Goal: Task Accomplishment & Management: Complete application form

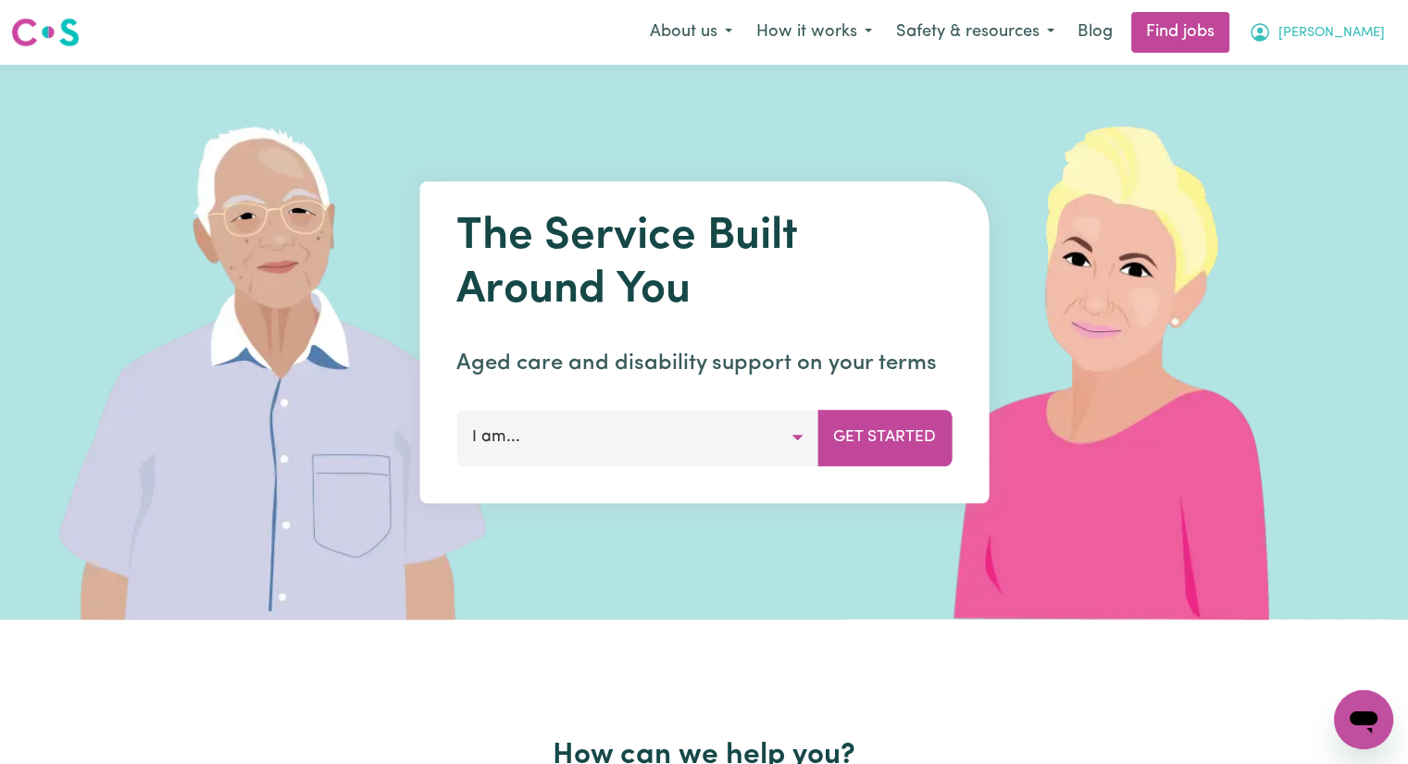
click at [1364, 32] on span "[PERSON_NAME]" at bounding box center [1331, 33] width 106 height 20
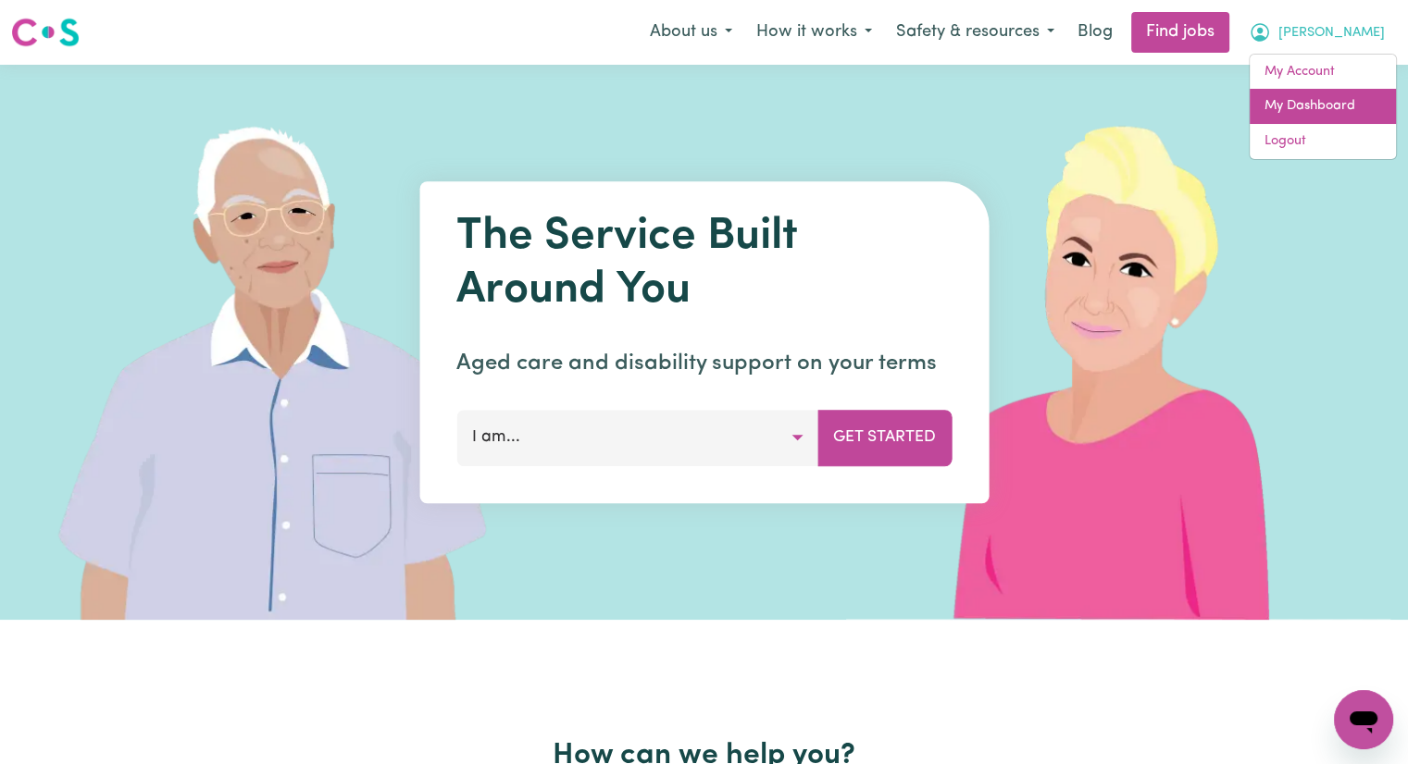
click at [1342, 106] on link "My Dashboard" at bounding box center [1322, 106] width 146 height 35
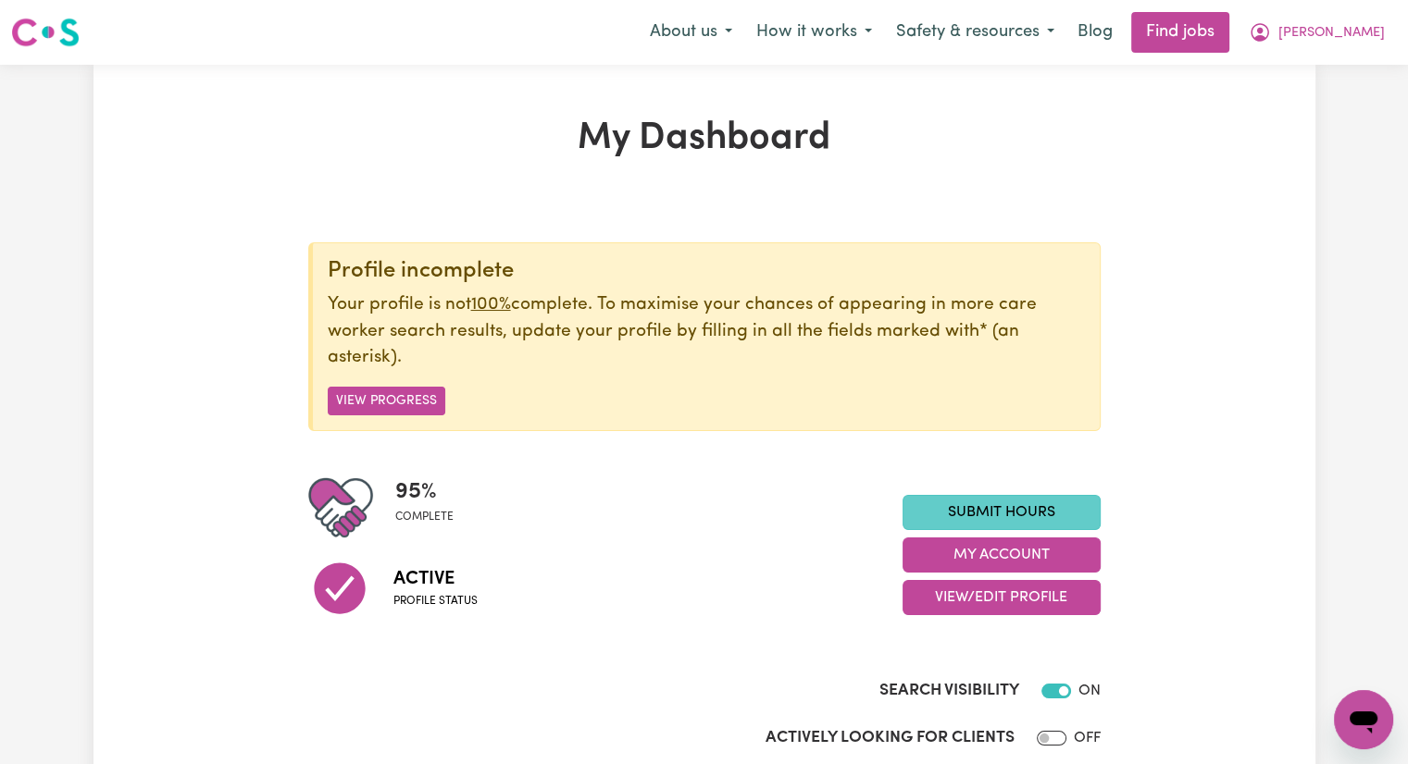
click at [1055, 504] on link "Submit Hours" at bounding box center [1001, 512] width 198 height 35
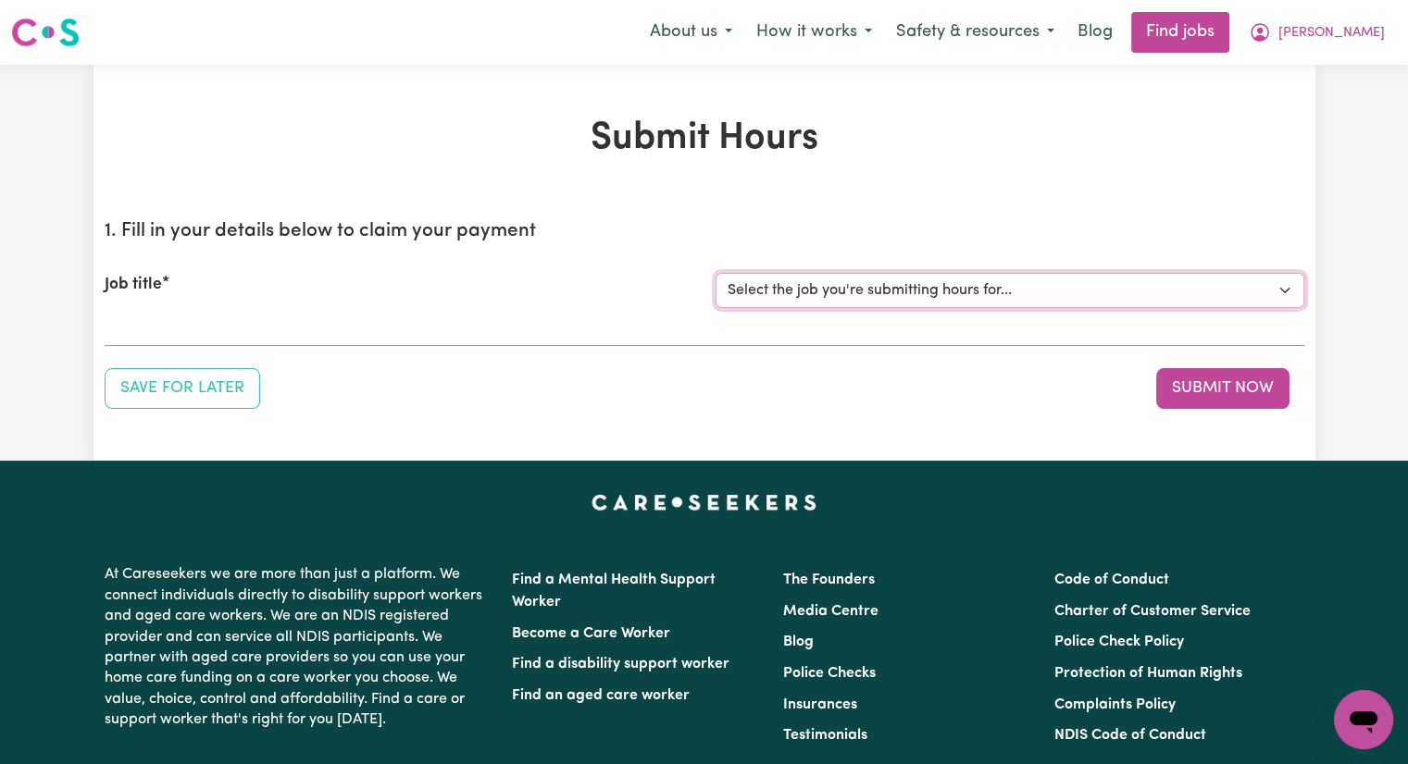
click at [945, 288] on select "Select the job you're submitting hours for... [[PERSON_NAME]] Care worker [GEOG…" at bounding box center [1009, 290] width 589 height 35
select select "2766"
click at [715, 273] on select "Select the job you're submitting hours for... [[PERSON_NAME]] Care worker [GEOG…" at bounding box center [1009, 290] width 589 height 35
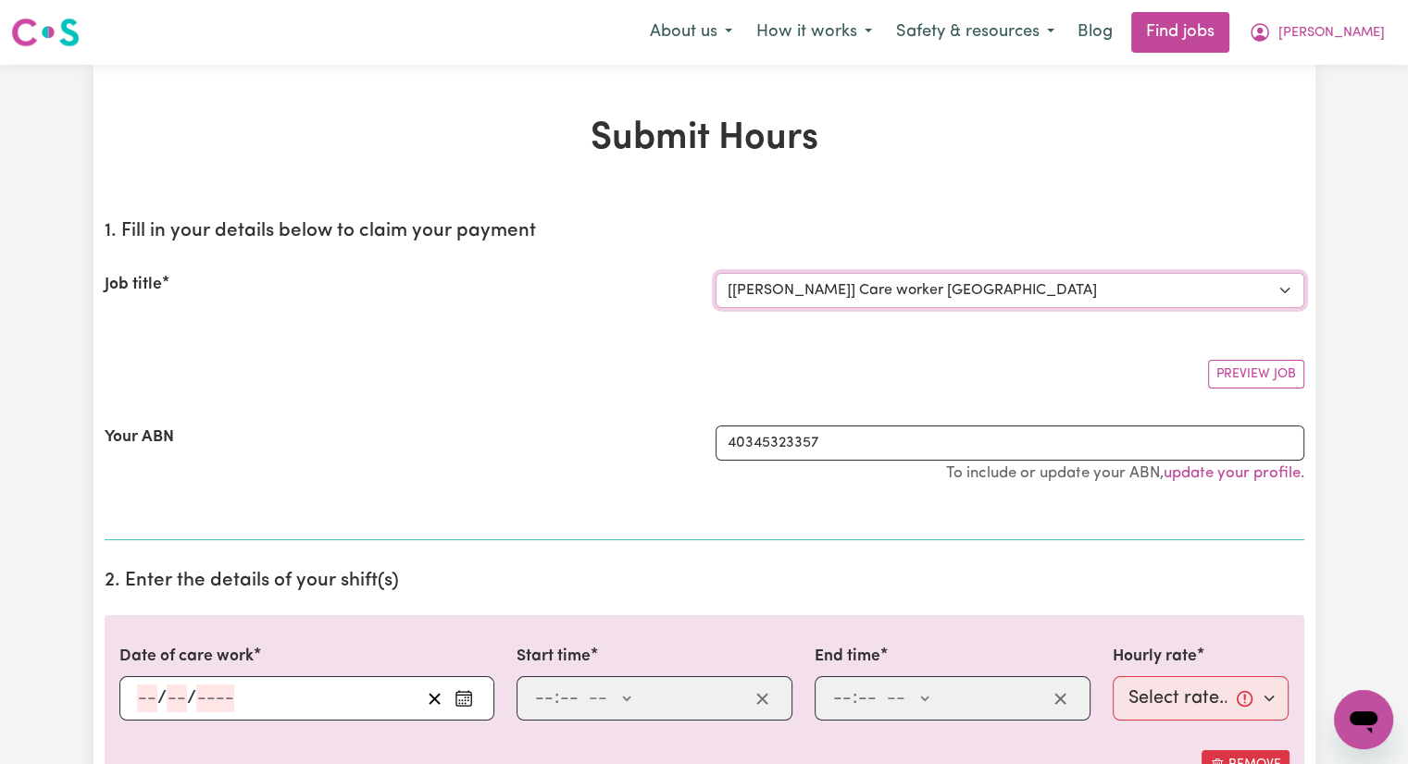
scroll to position [185, 0]
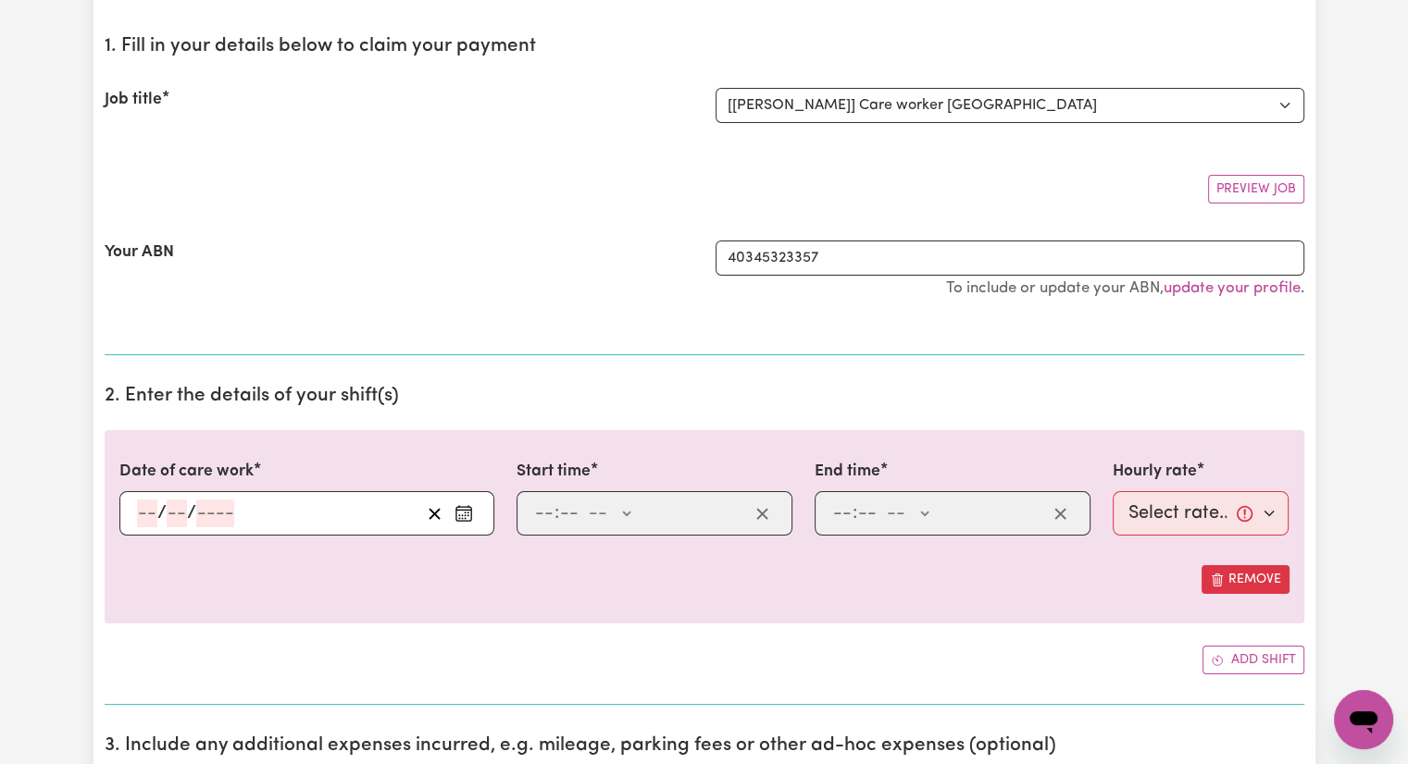
click at [147, 507] on input "number" at bounding box center [147, 514] width 20 height 28
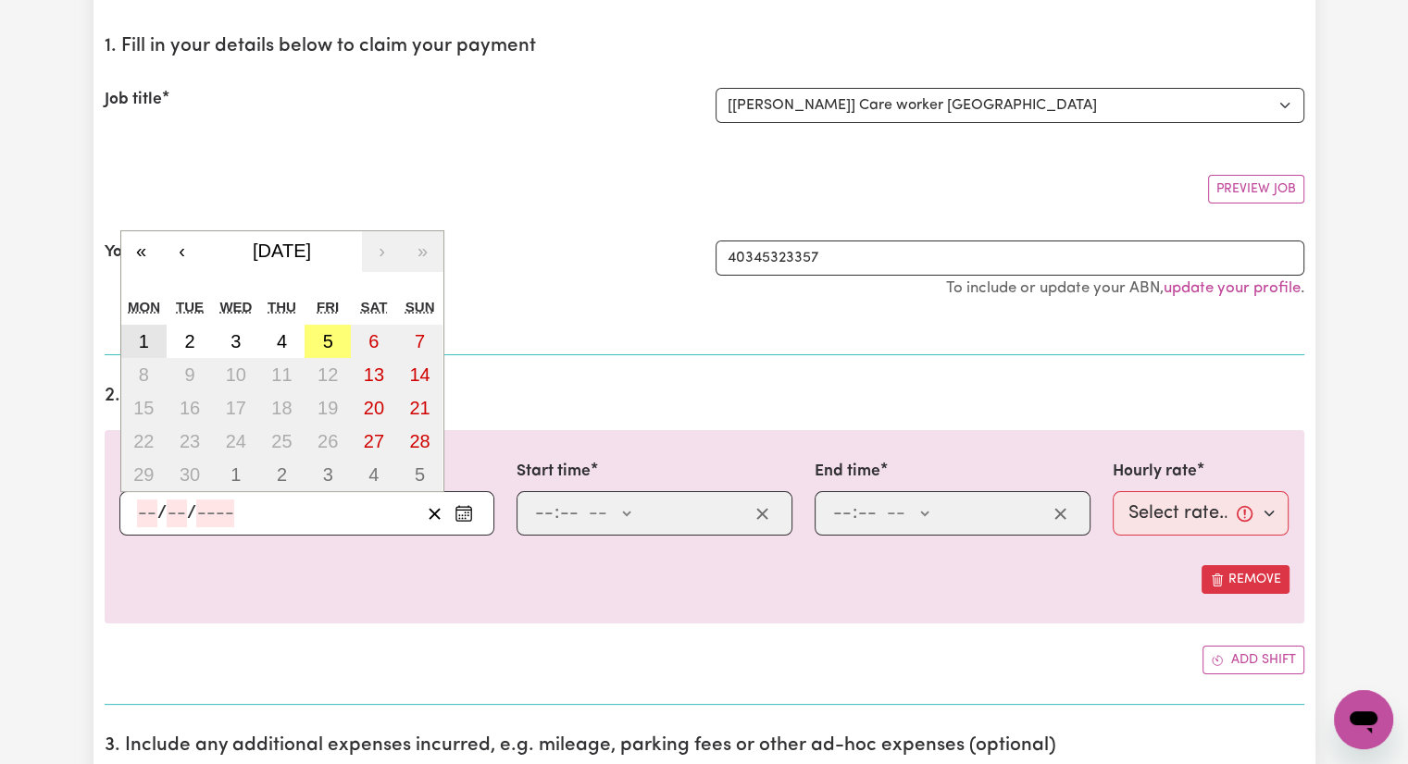
click at [144, 337] on abbr "1" at bounding box center [144, 341] width 10 height 20
type input "[DATE]"
type input "1"
type input "9"
type input "2025"
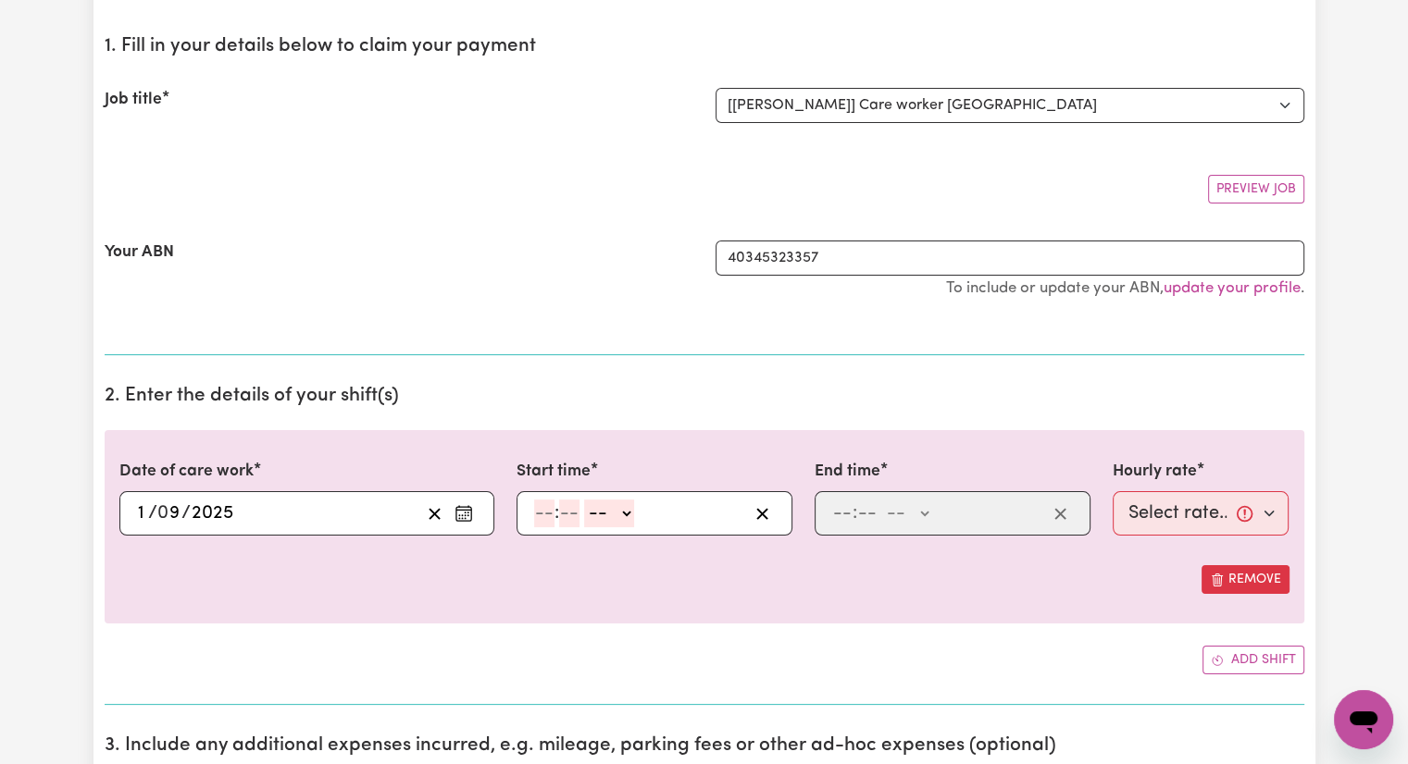
click at [547, 512] on input "number" at bounding box center [544, 514] width 20 height 28
type input "12"
type input "30"
click at [629, 515] on select "-- AM PM" at bounding box center [610, 514] width 50 height 28
select select "pm"
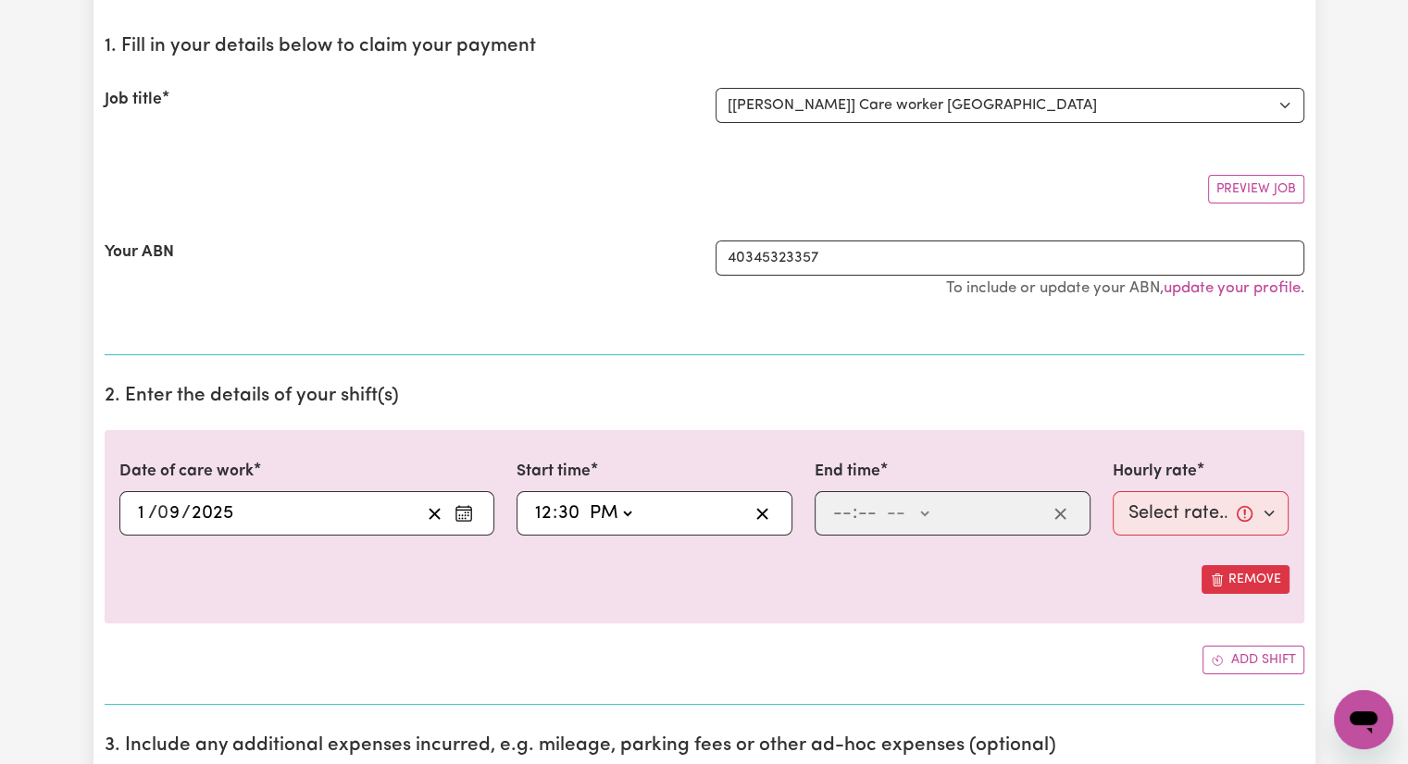
click at [585, 500] on select "-- AM PM" at bounding box center [610, 514] width 50 height 28
type input "12:30"
click at [838, 510] on input "number" at bounding box center [842, 514] width 20 height 28
type input "5"
type input "00"
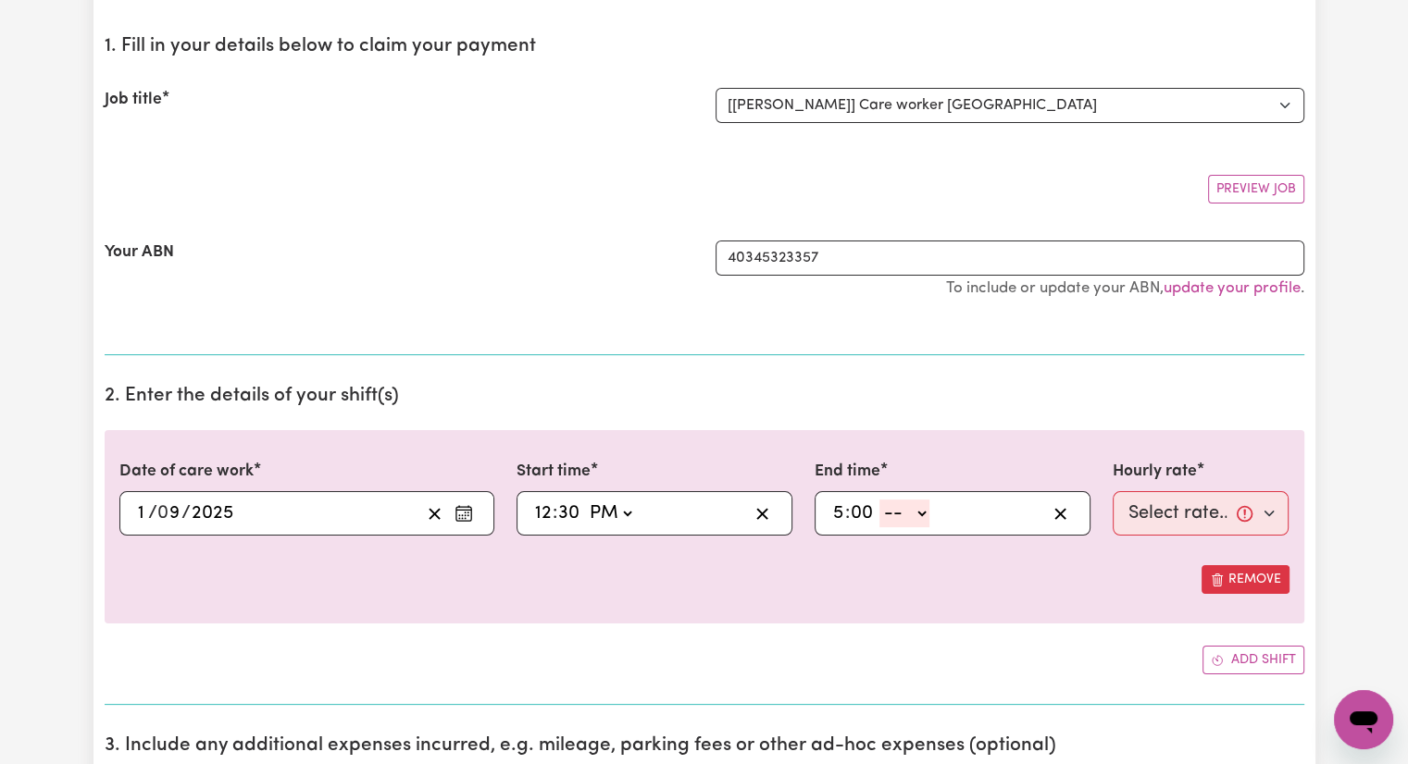
click at [921, 516] on select "-- AM PM" at bounding box center [904, 514] width 50 height 28
select select "pm"
click at [879, 500] on select "-- AM PM" at bounding box center [904, 514] width 50 height 28
type input "17:00"
type input "0"
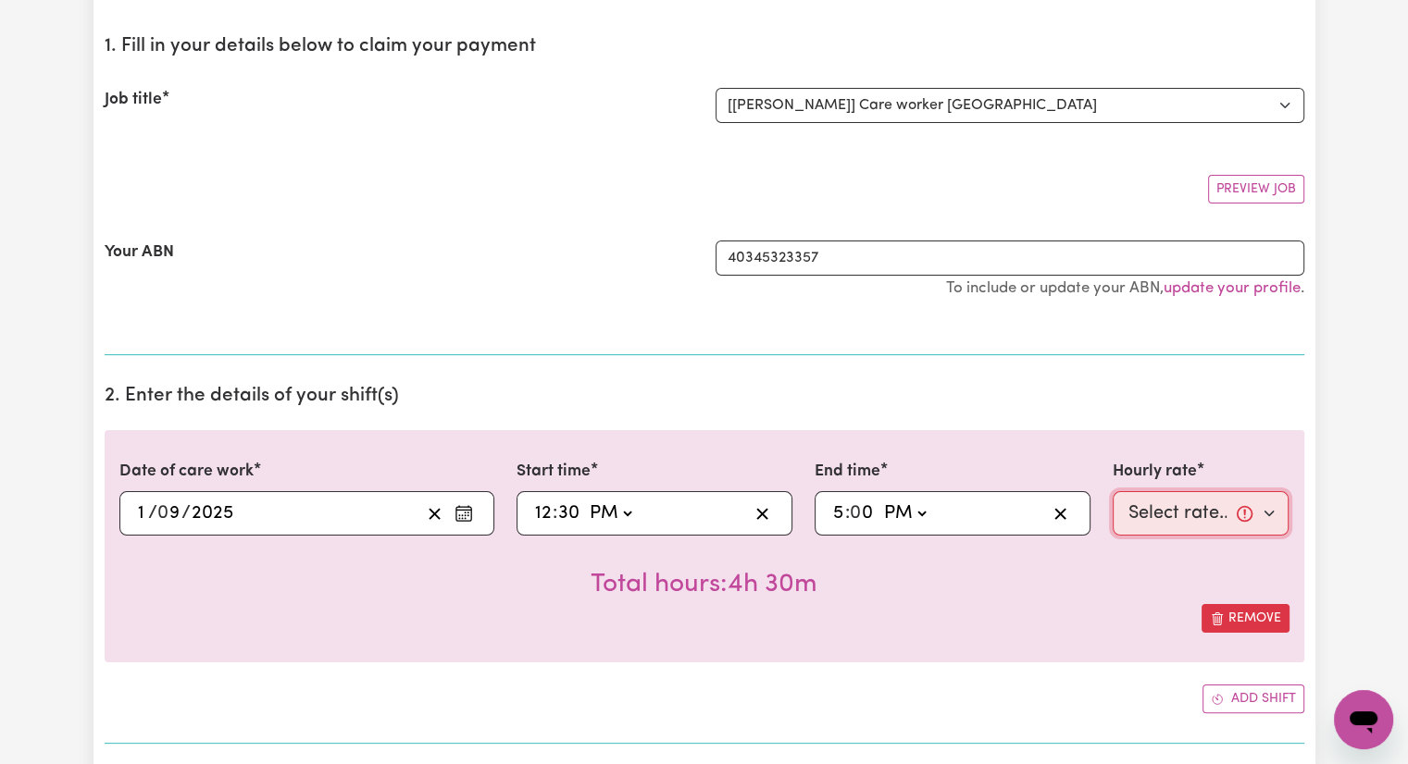
click at [1214, 508] on select "Select rate... $40.00 (Weekday)" at bounding box center [1200, 513] width 177 height 44
select select "40-Weekday"
click at [1112, 491] on select "Select rate... $40.00 (Weekday)" at bounding box center [1200, 513] width 177 height 44
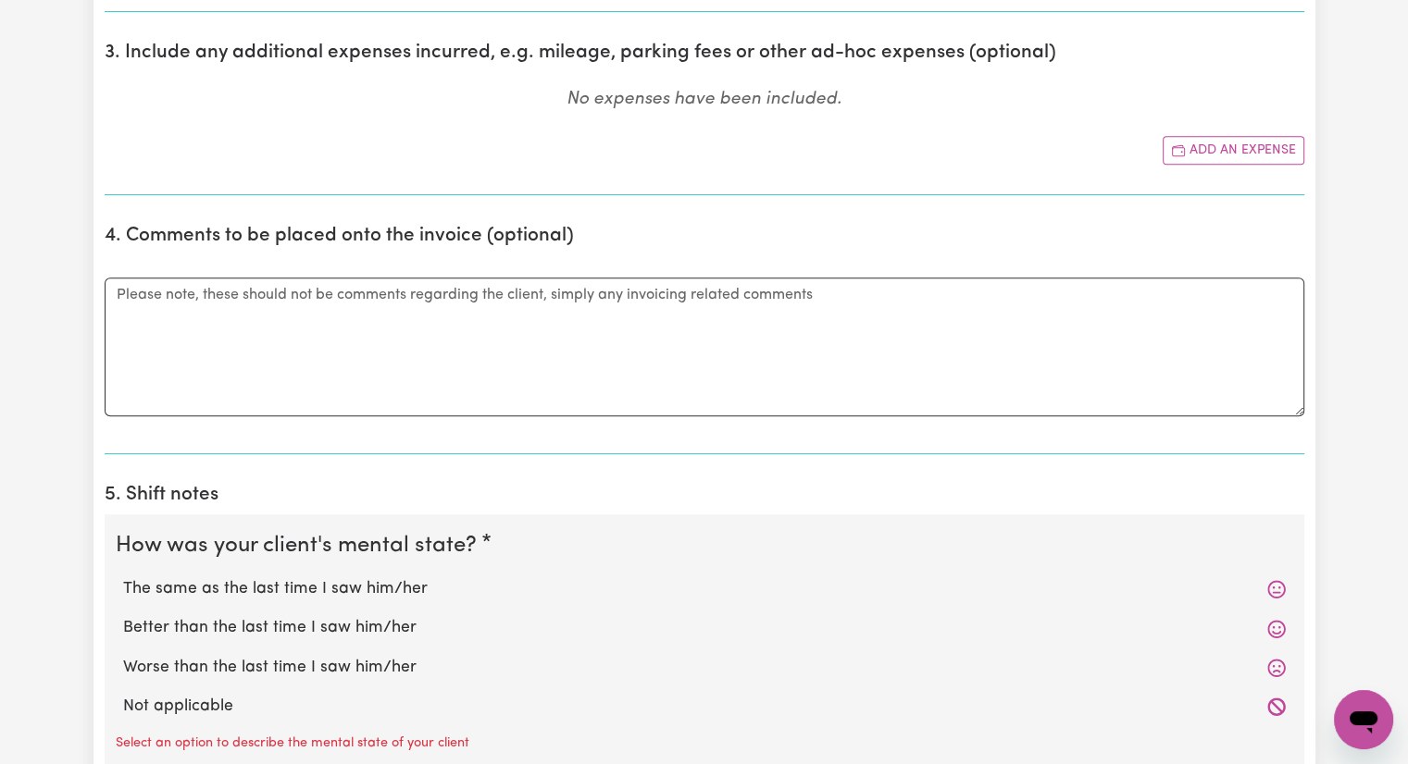
scroll to position [1111, 0]
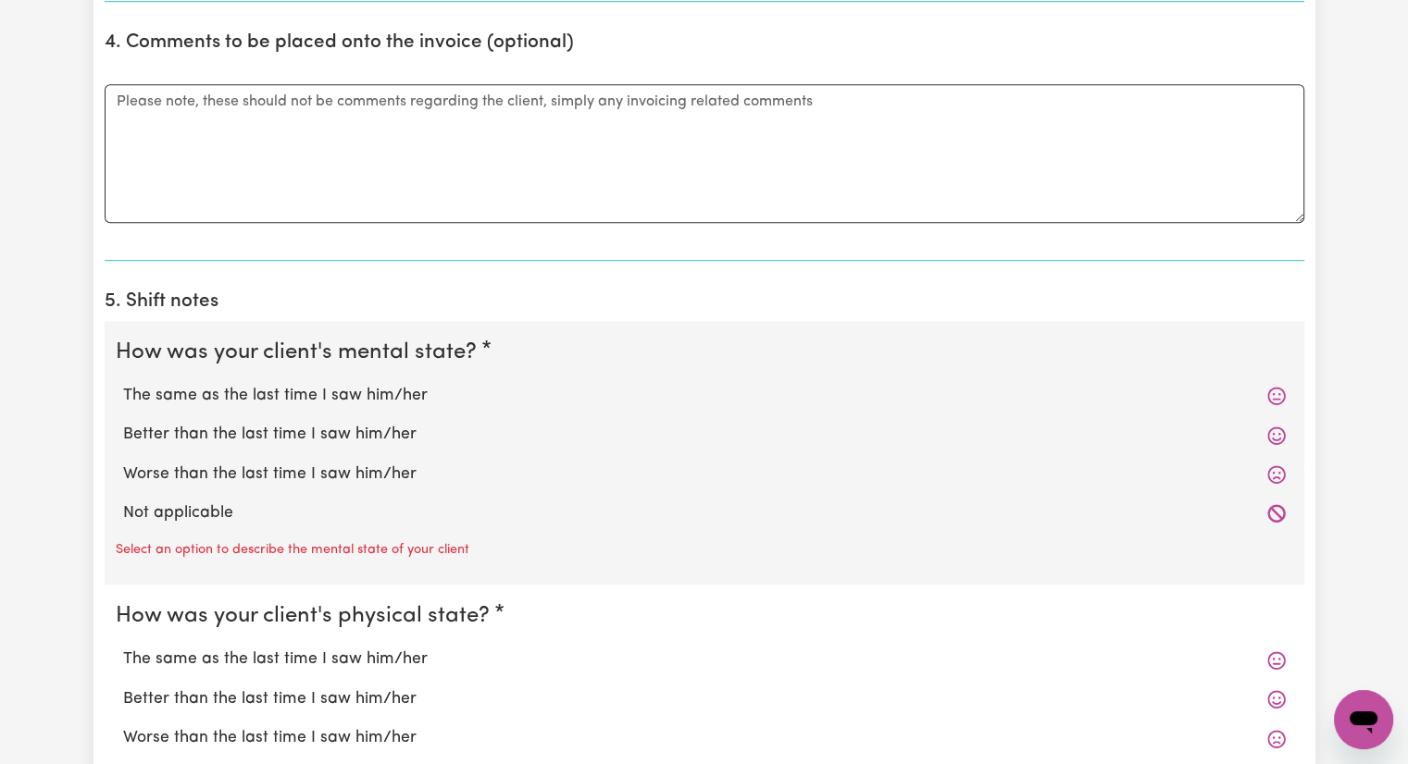
click at [400, 392] on label "The same as the last time I saw him/her" at bounding box center [704, 396] width 1162 height 24
click at [123, 384] on input "The same as the last time I saw him/her" at bounding box center [122, 383] width 1 height 1
radio input "true"
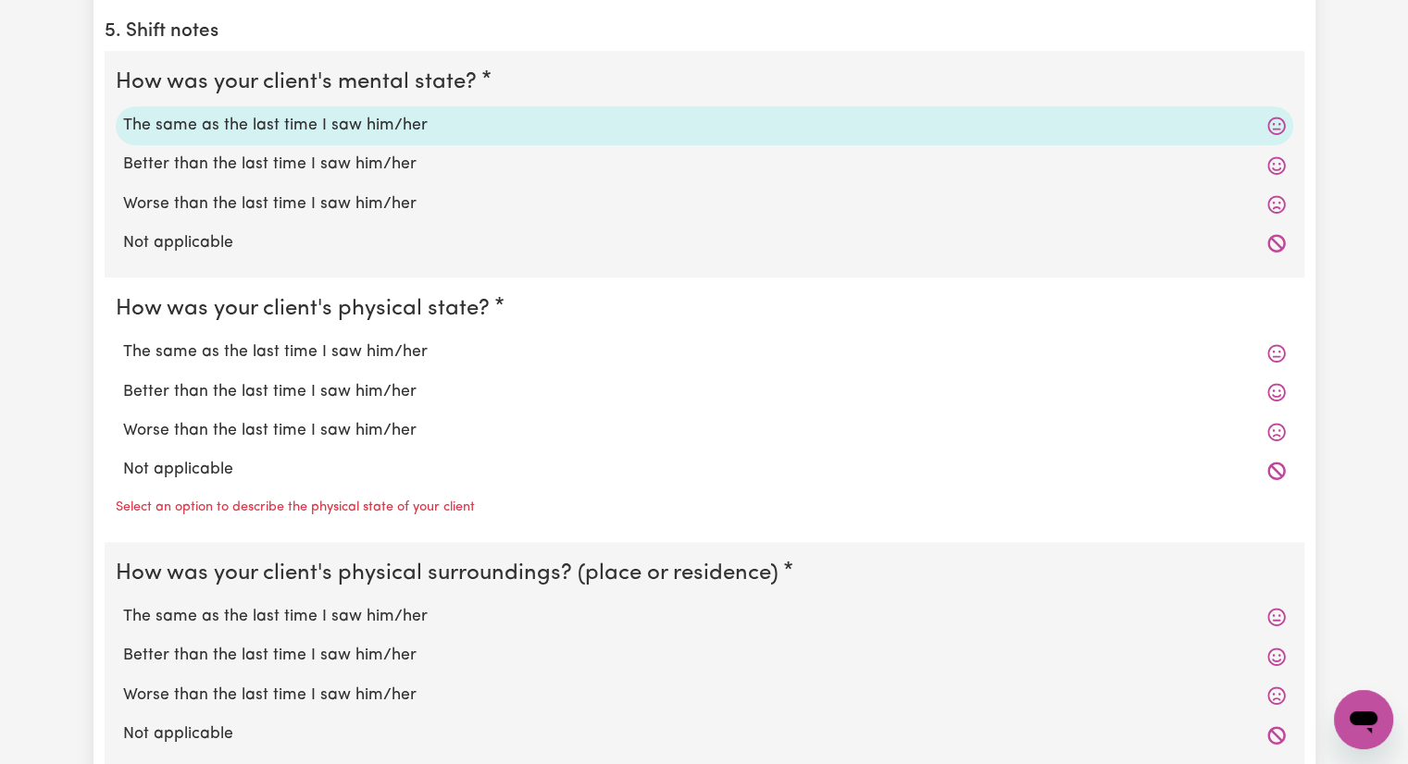
scroll to position [1388, 0]
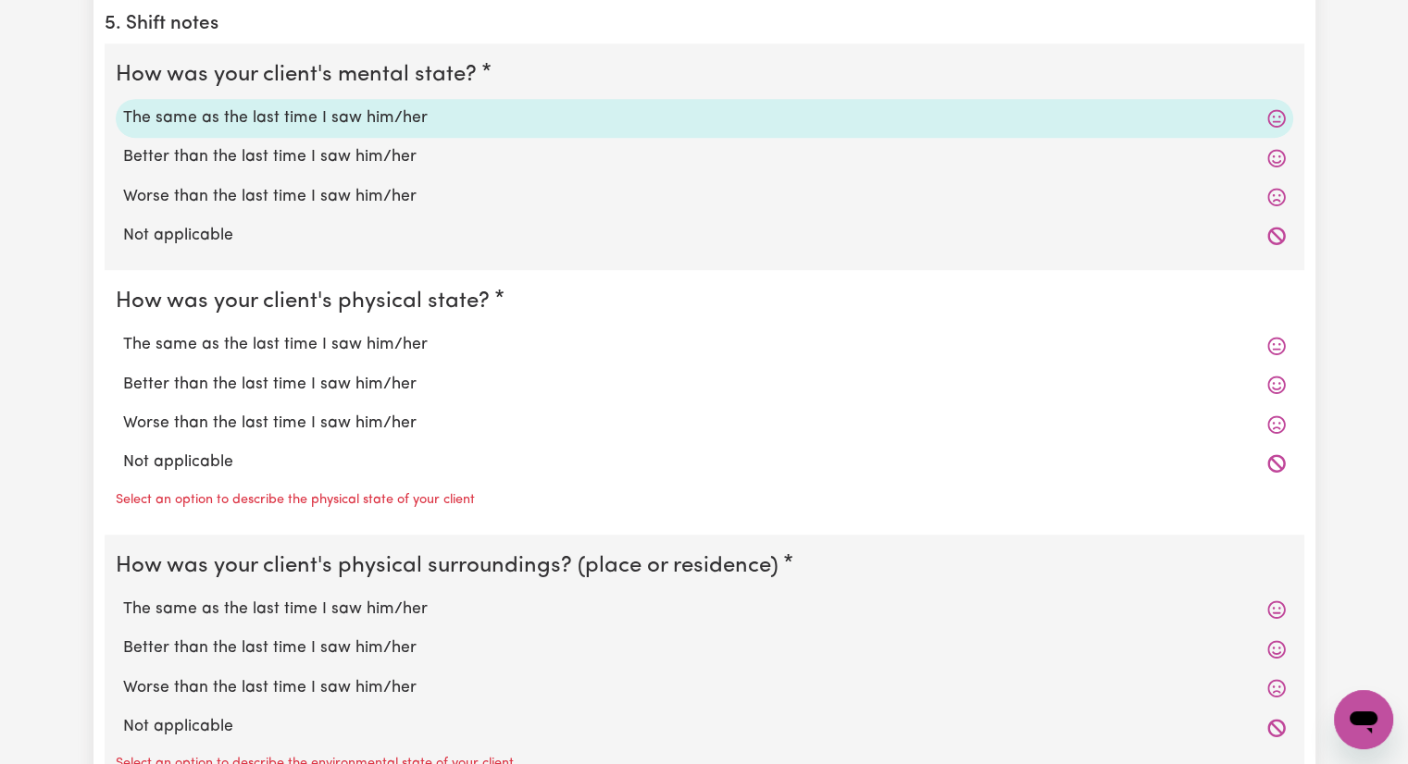
click at [407, 342] on label "The same as the last time I saw him/her" at bounding box center [704, 345] width 1162 height 24
click at [123, 333] on input "The same as the last time I saw him/her" at bounding box center [122, 332] width 1 height 1
radio input "true"
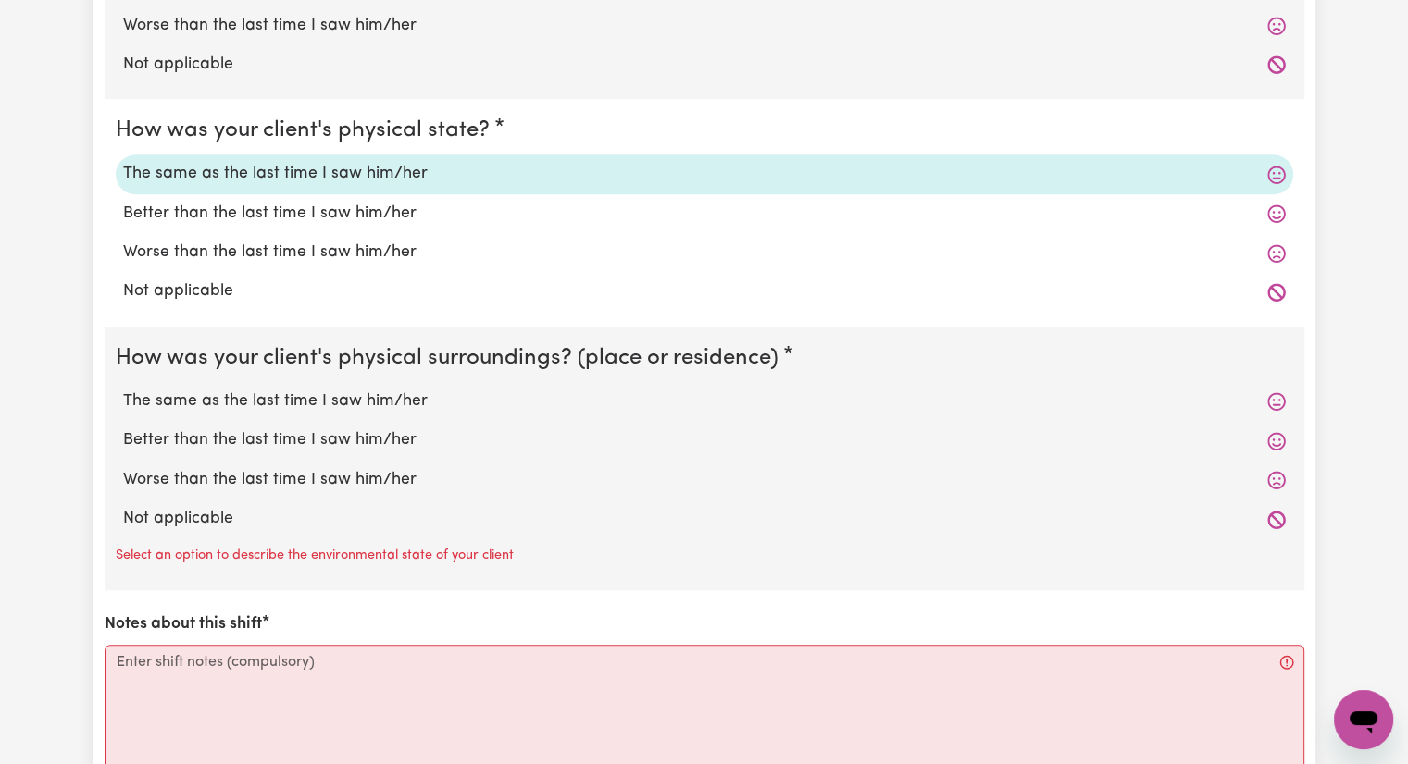
scroll to position [1573, 0]
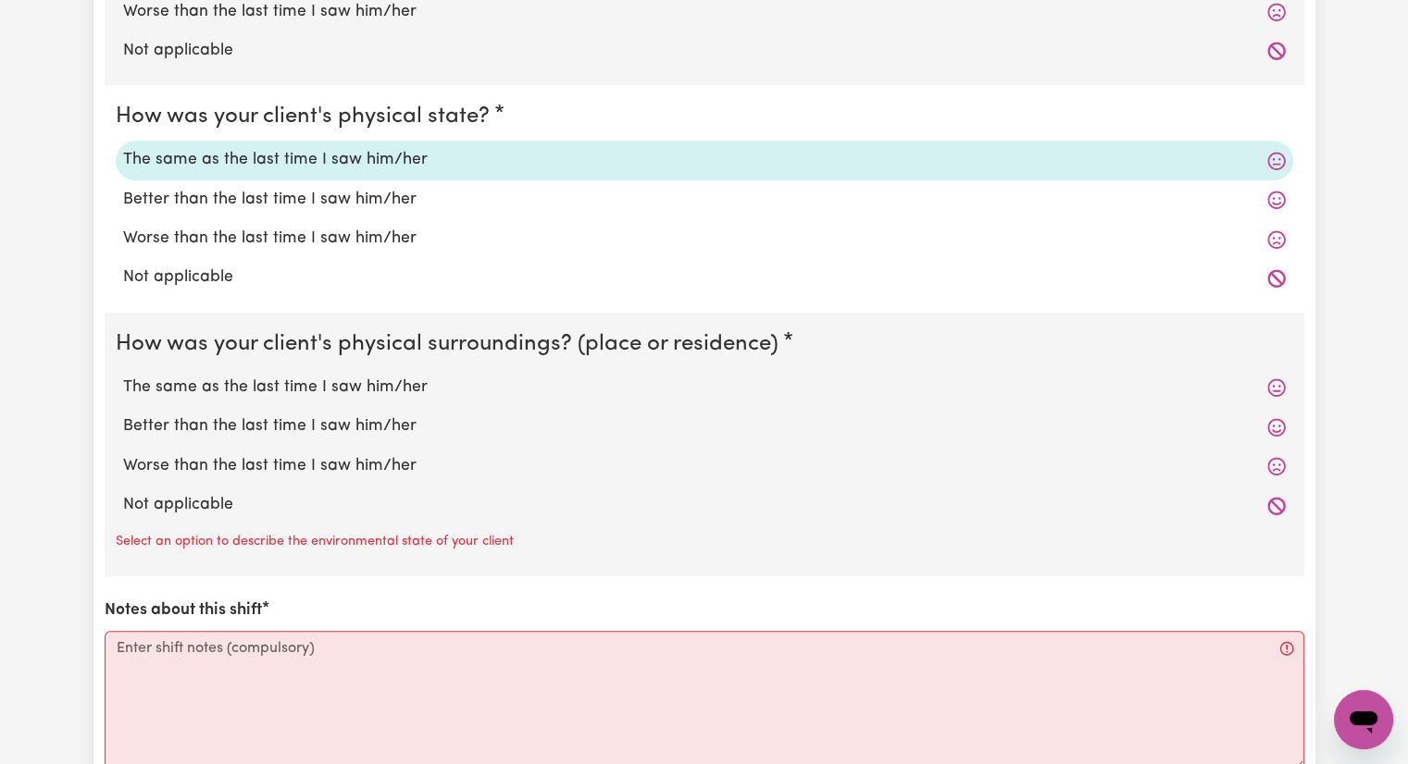
click at [413, 387] on label "The same as the last time I saw him/her" at bounding box center [704, 388] width 1162 height 24
click at [123, 376] on input "The same as the last time I saw him/her" at bounding box center [122, 375] width 1 height 1
radio input "true"
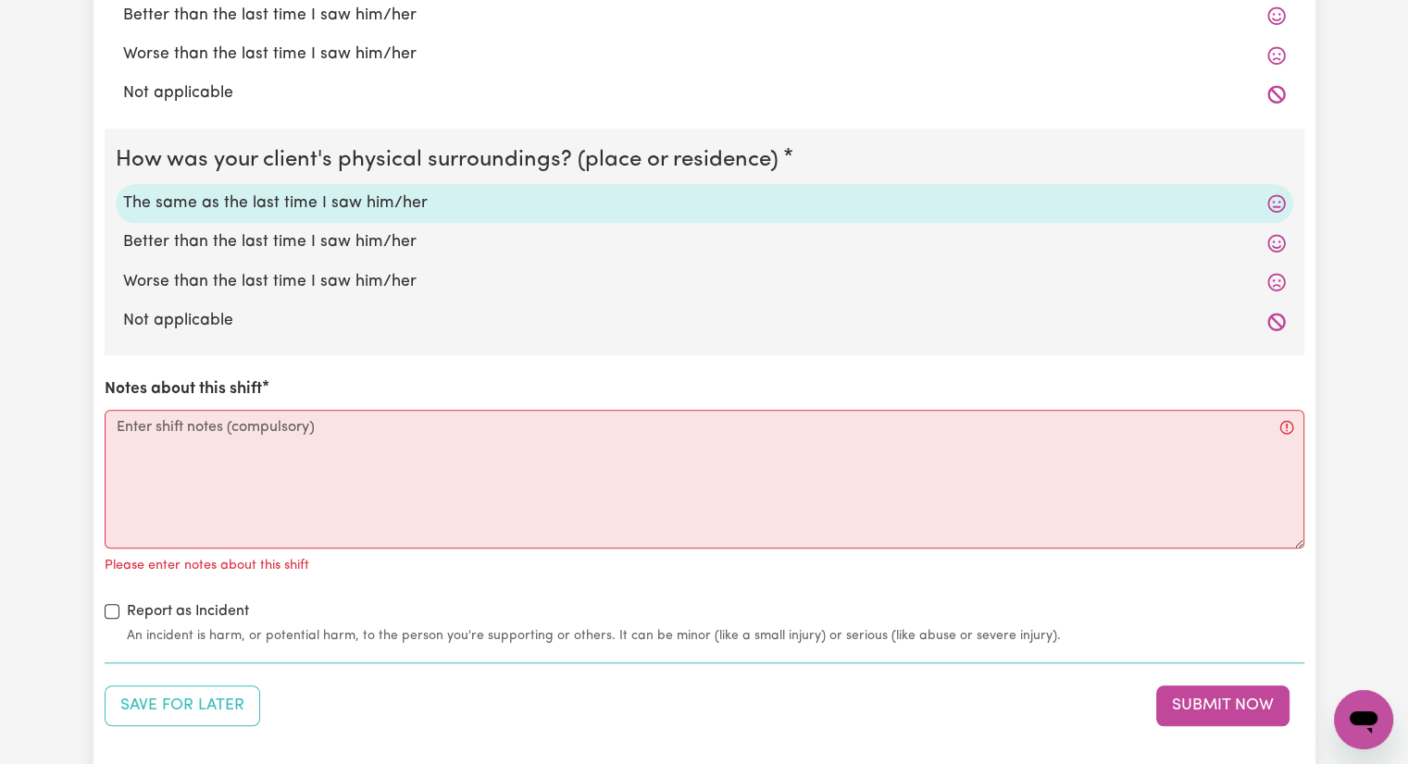
scroll to position [1759, 0]
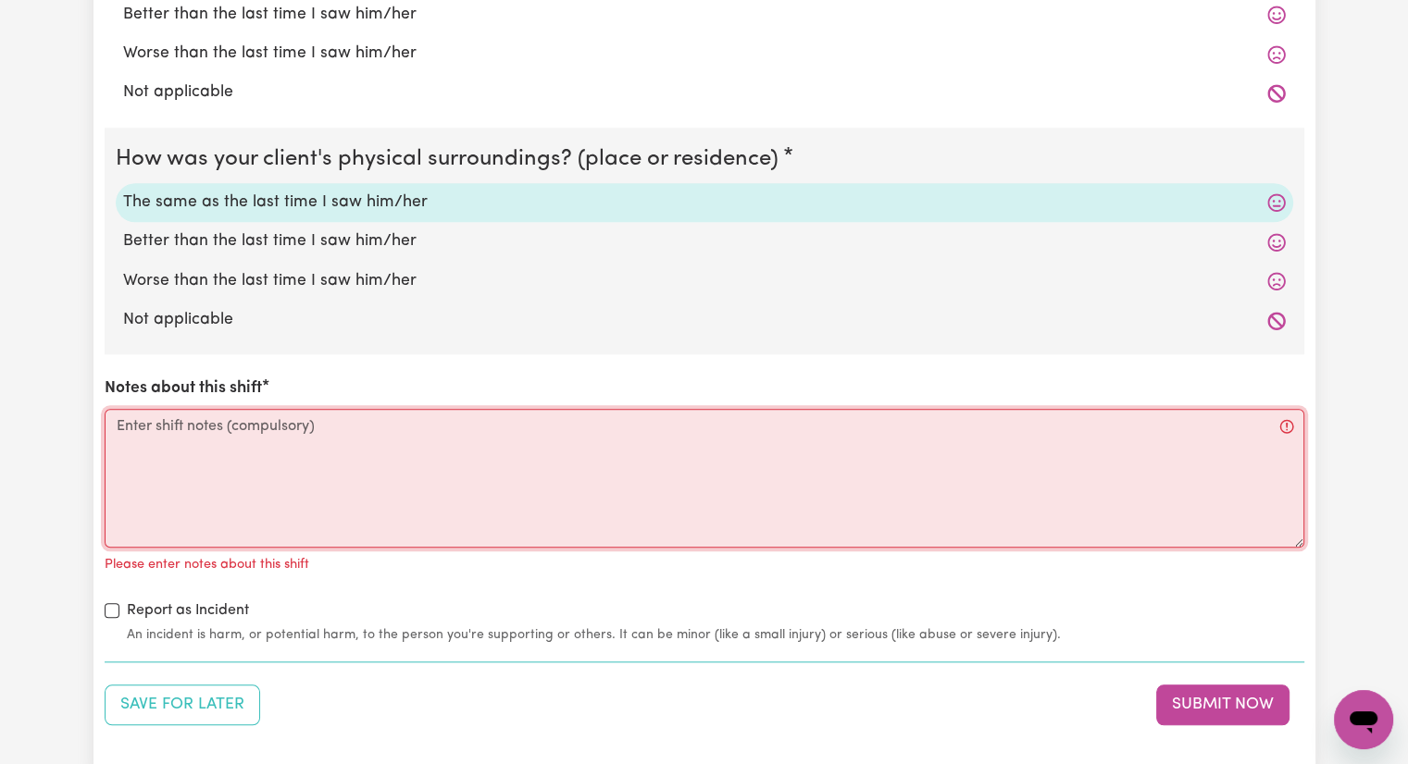
click at [355, 427] on textarea "Notes about this shift" at bounding box center [705, 478] width 1200 height 139
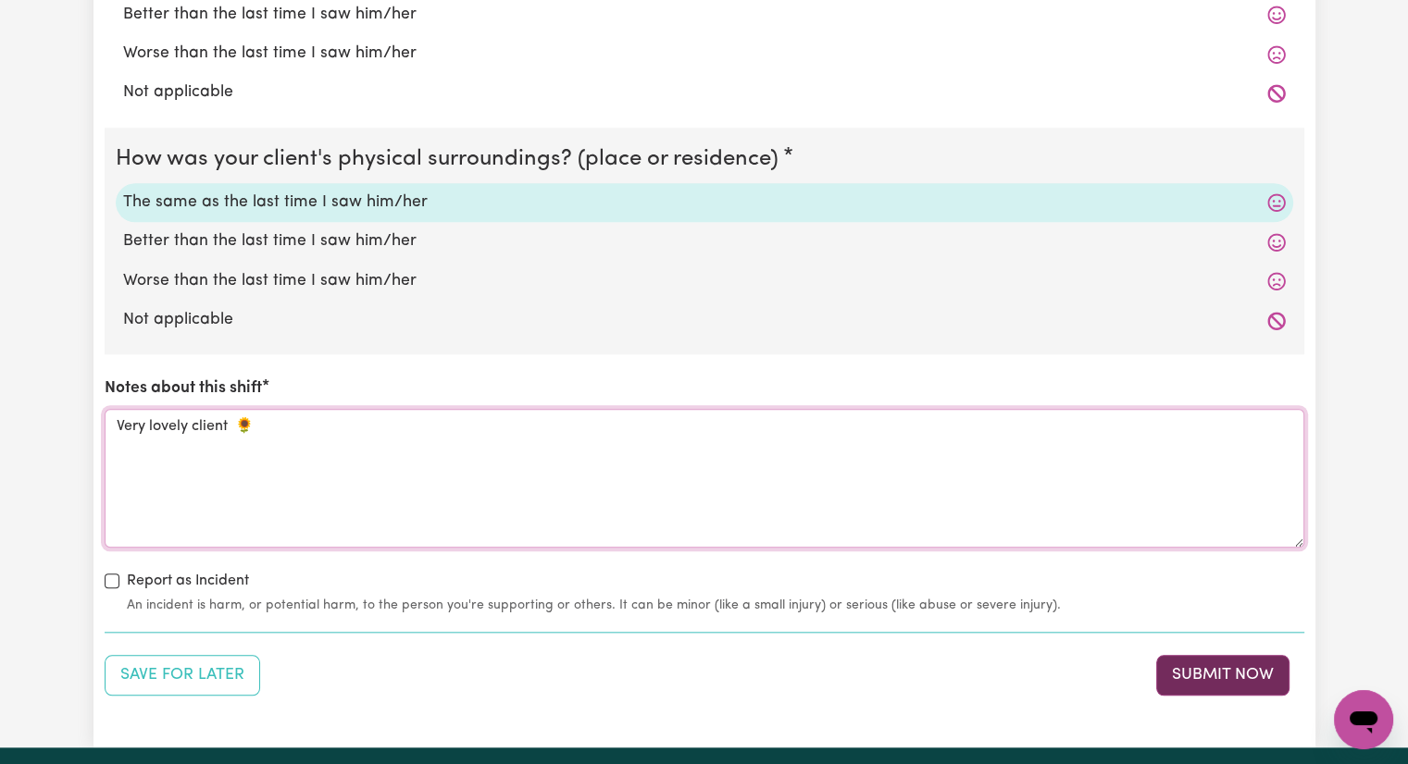
type textarea "Very lovely client 🌻"
click at [1207, 677] on button "Submit Now" at bounding box center [1222, 675] width 133 height 41
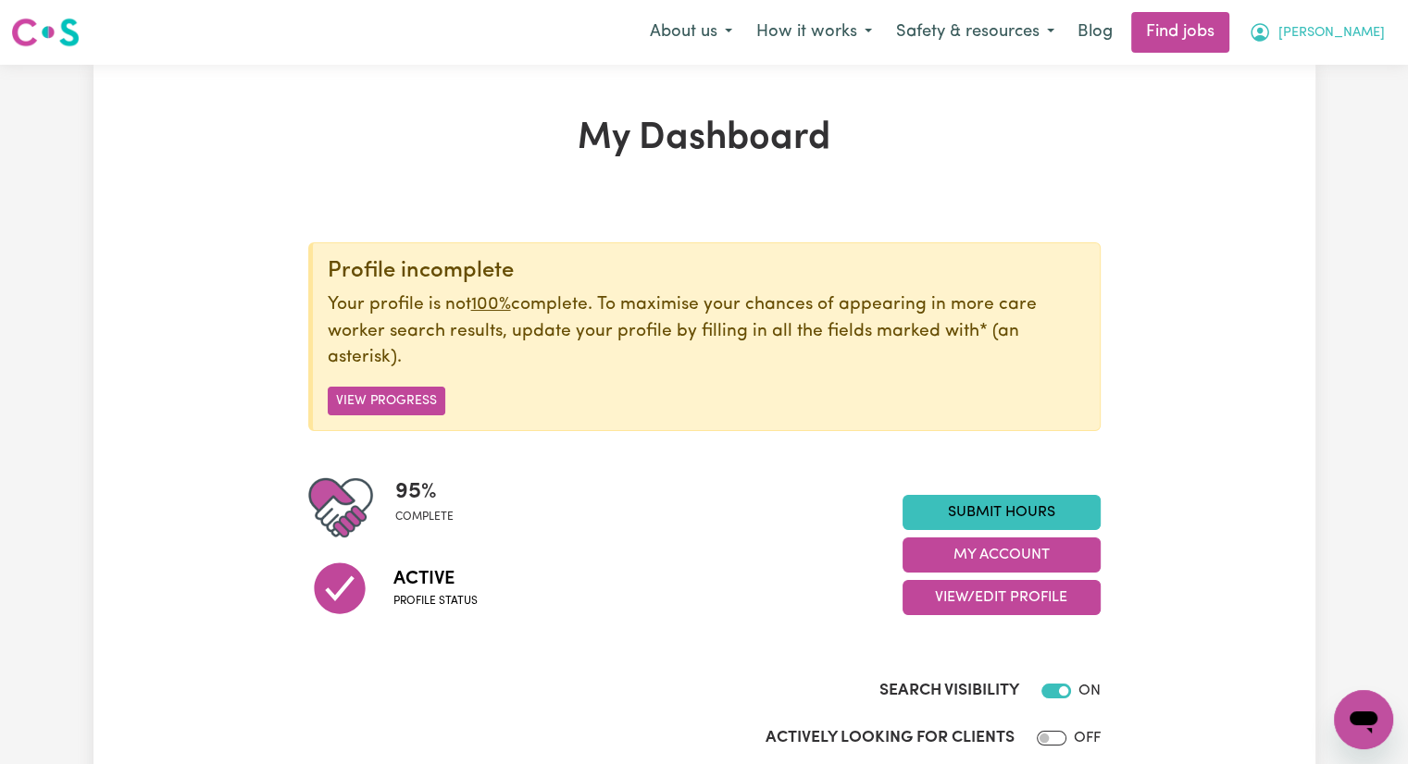
click at [1367, 34] on span "[PERSON_NAME]" at bounding box center [1331, 33] width 106 height 20
click at [1345, 105] on link "My Dashboard" at bounding box center [1322, 106] width 146 height 35
click at [1322, 105] on link "My Dashboard" at bounding box center [1322, 106] width 146 height 35
click at [980, 553] on button "My Account" at bounding box center [1001, 555] width 198 height 35
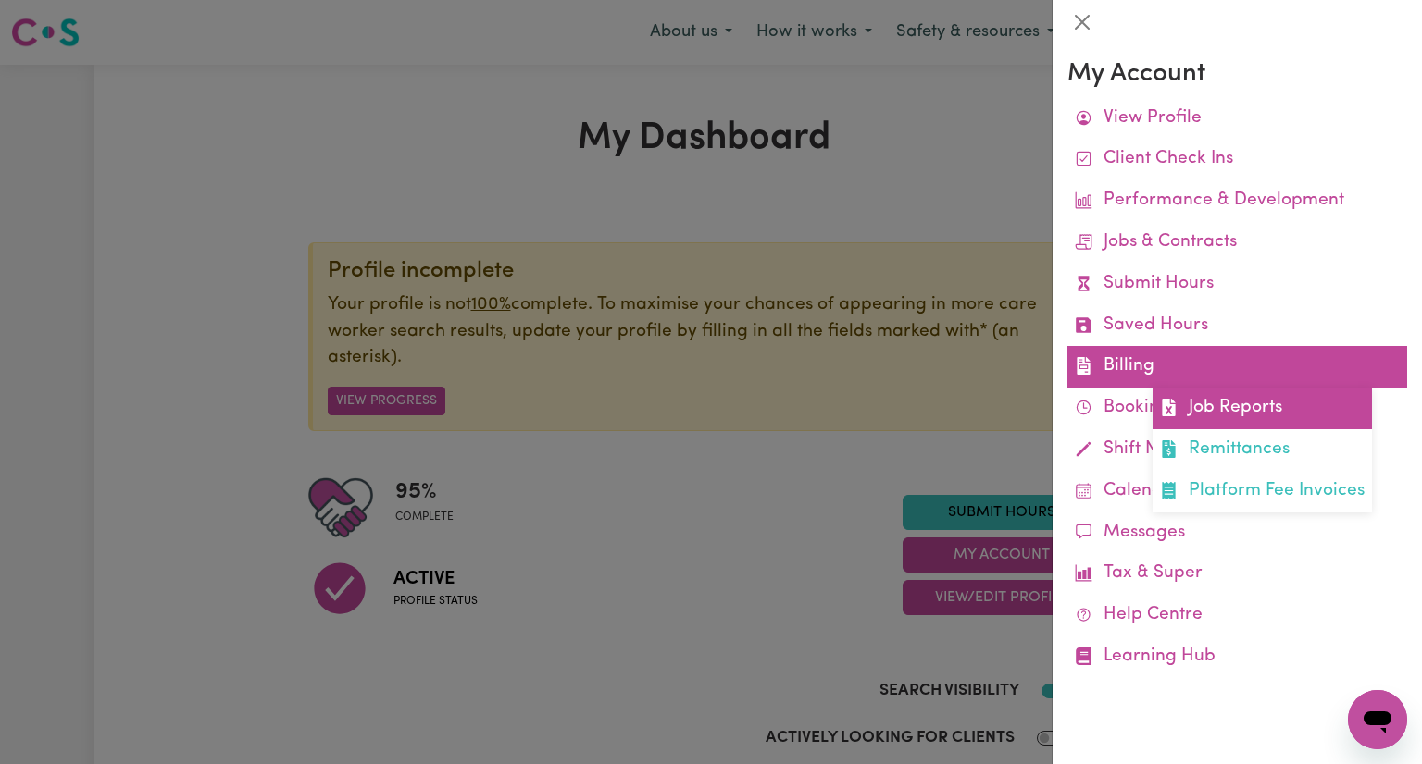
click at [1215, 410] on link "Job Reports" at bounding box center [1261, 409] width 219 height 42
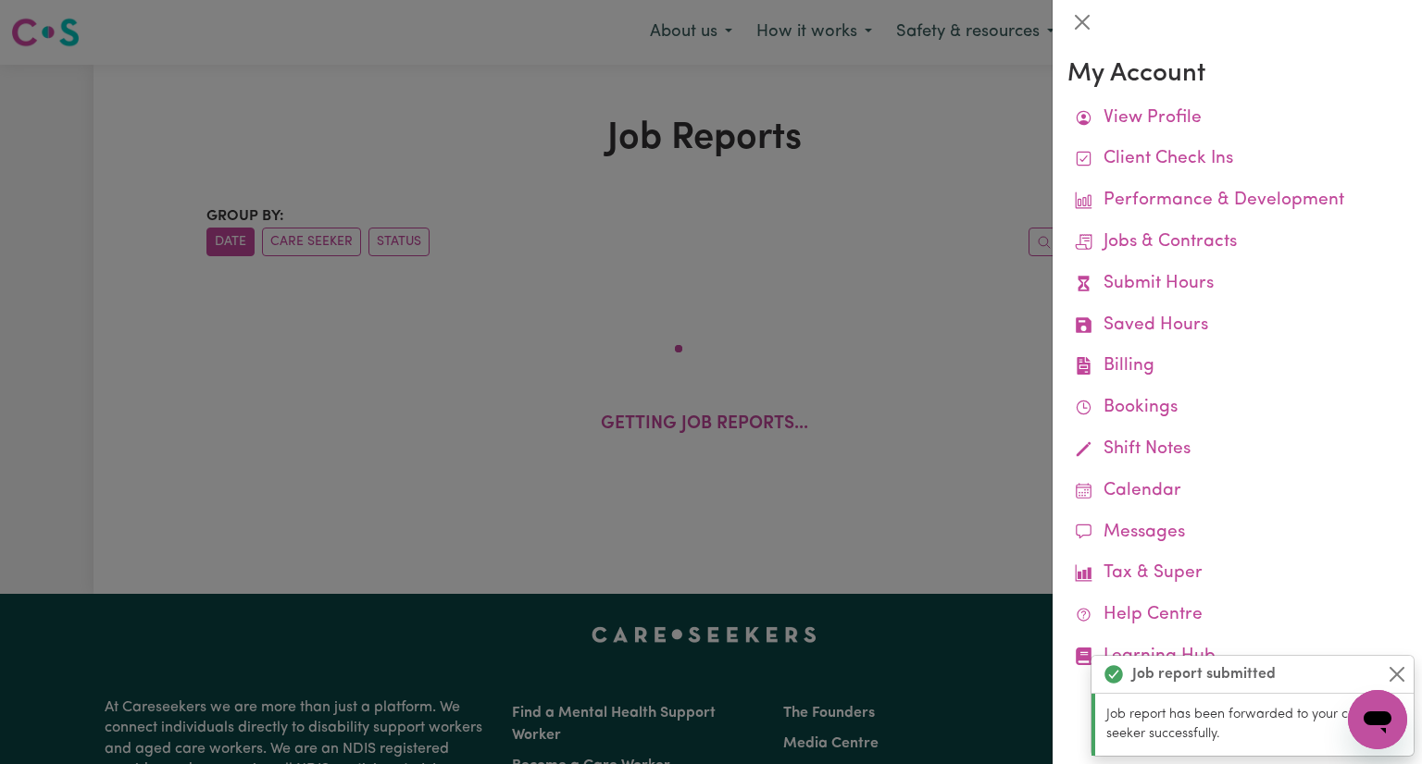
click at [842, 288] on div at bounding box center [711, 382] width 1422 height 764
